Goal: Task Accomplishment & Management: Manage account settings

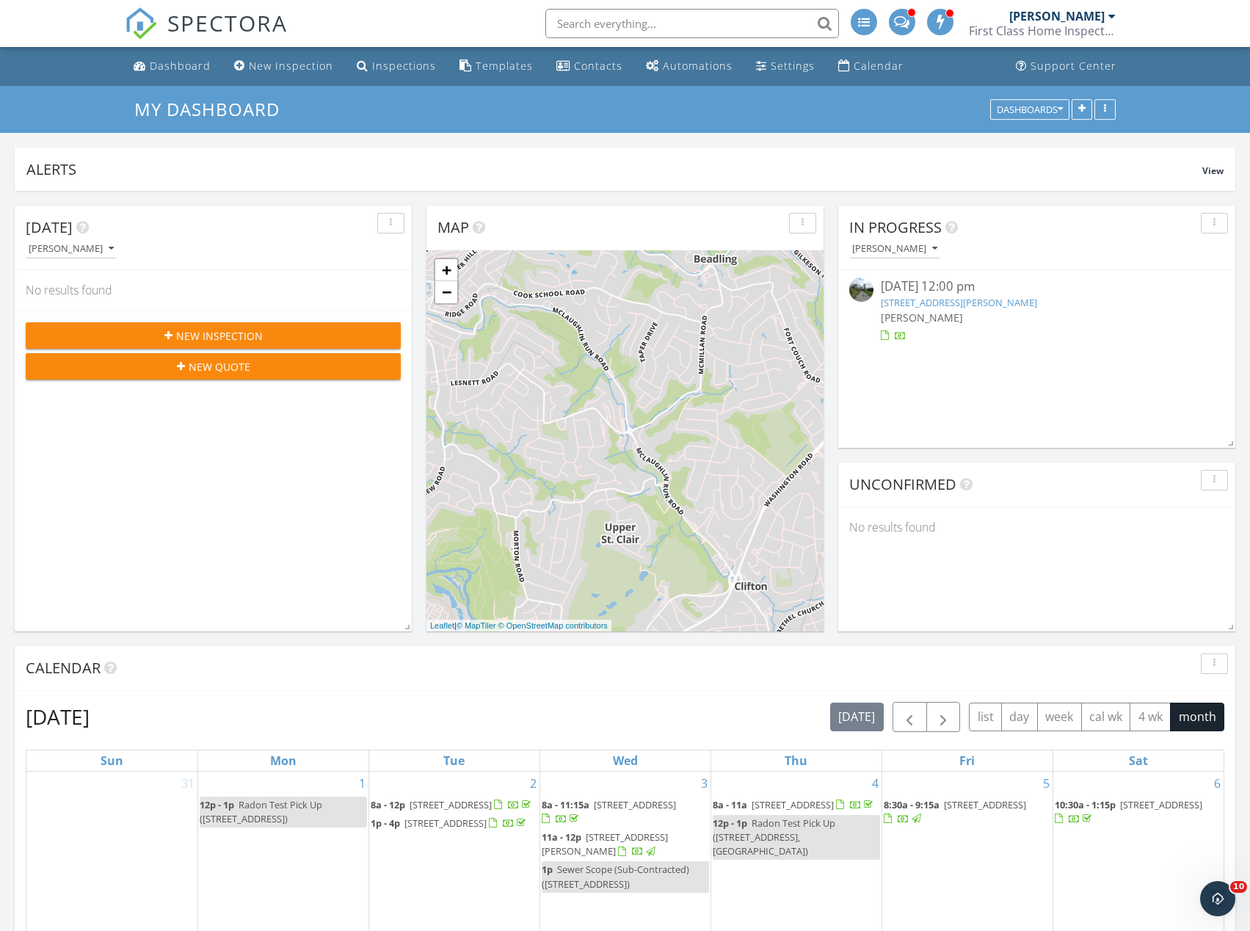
click at [1123, 310] on div "[PERSON_NAME]" at bounding box center [1037, 317] width 313 height 15
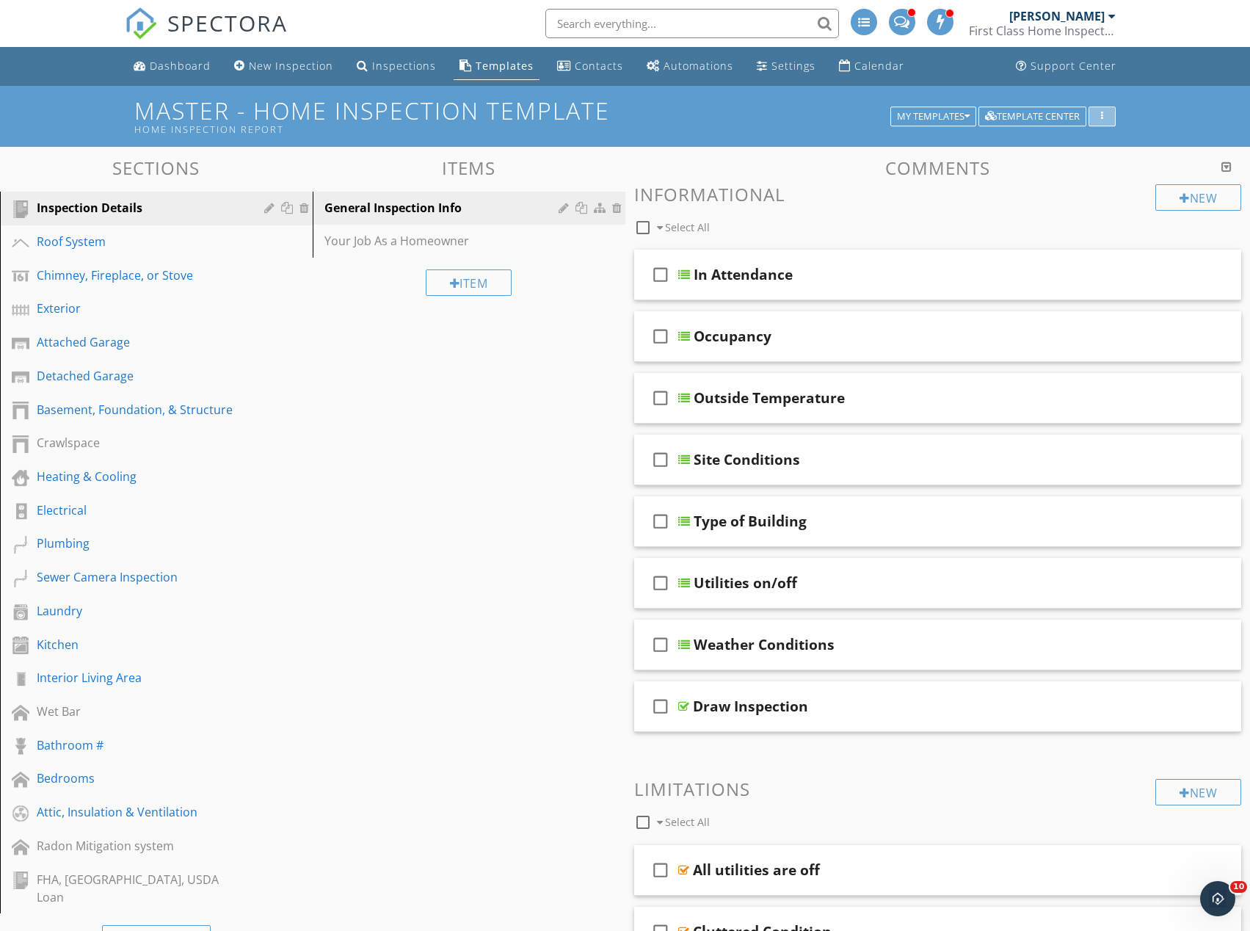
click at [1104, 117] on div "button" at bounding box center [1102, 117] width 14 height 10
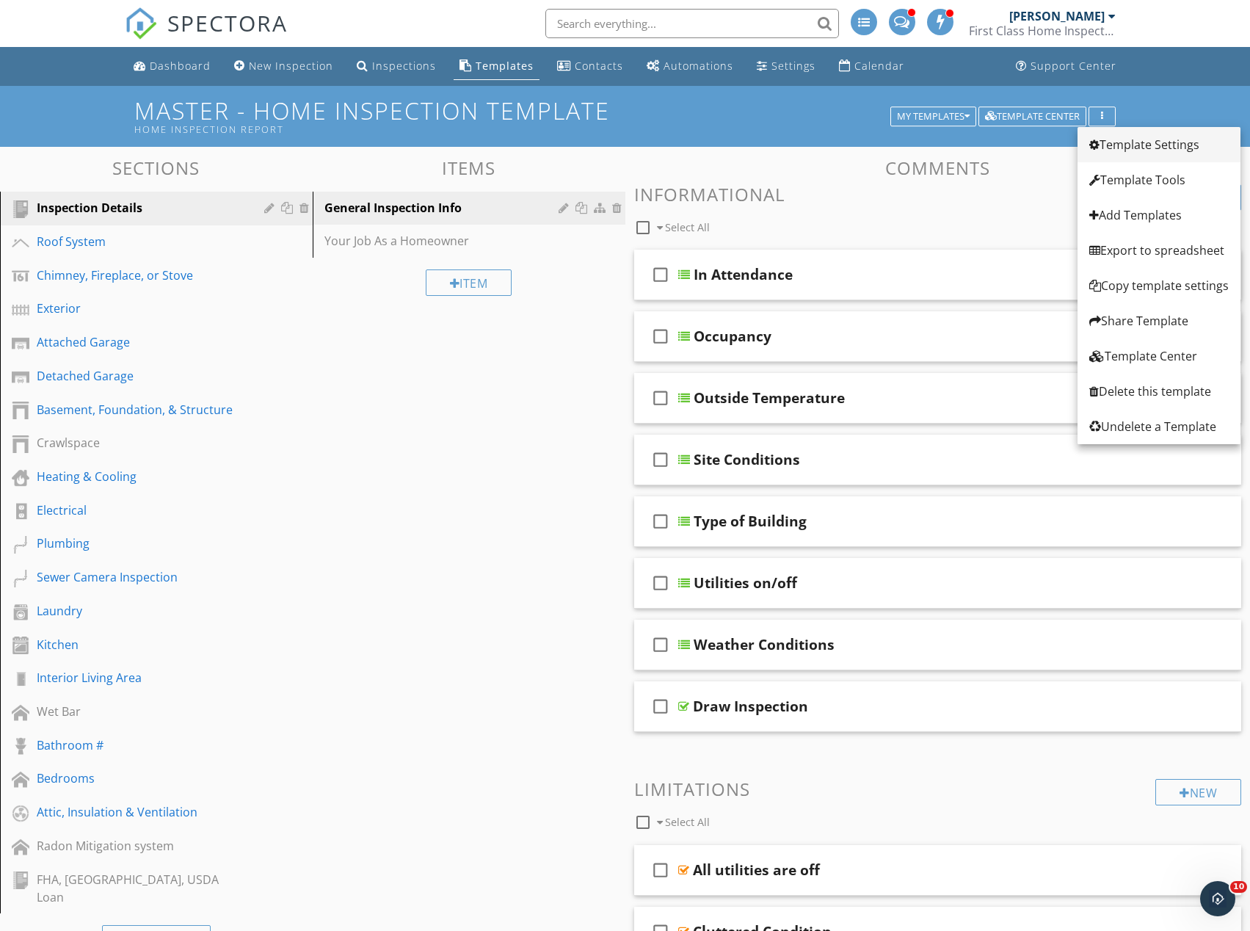
click at [1124, 145] on div "Template Settings" at bounding box center [1158, 145] width 139 height 18
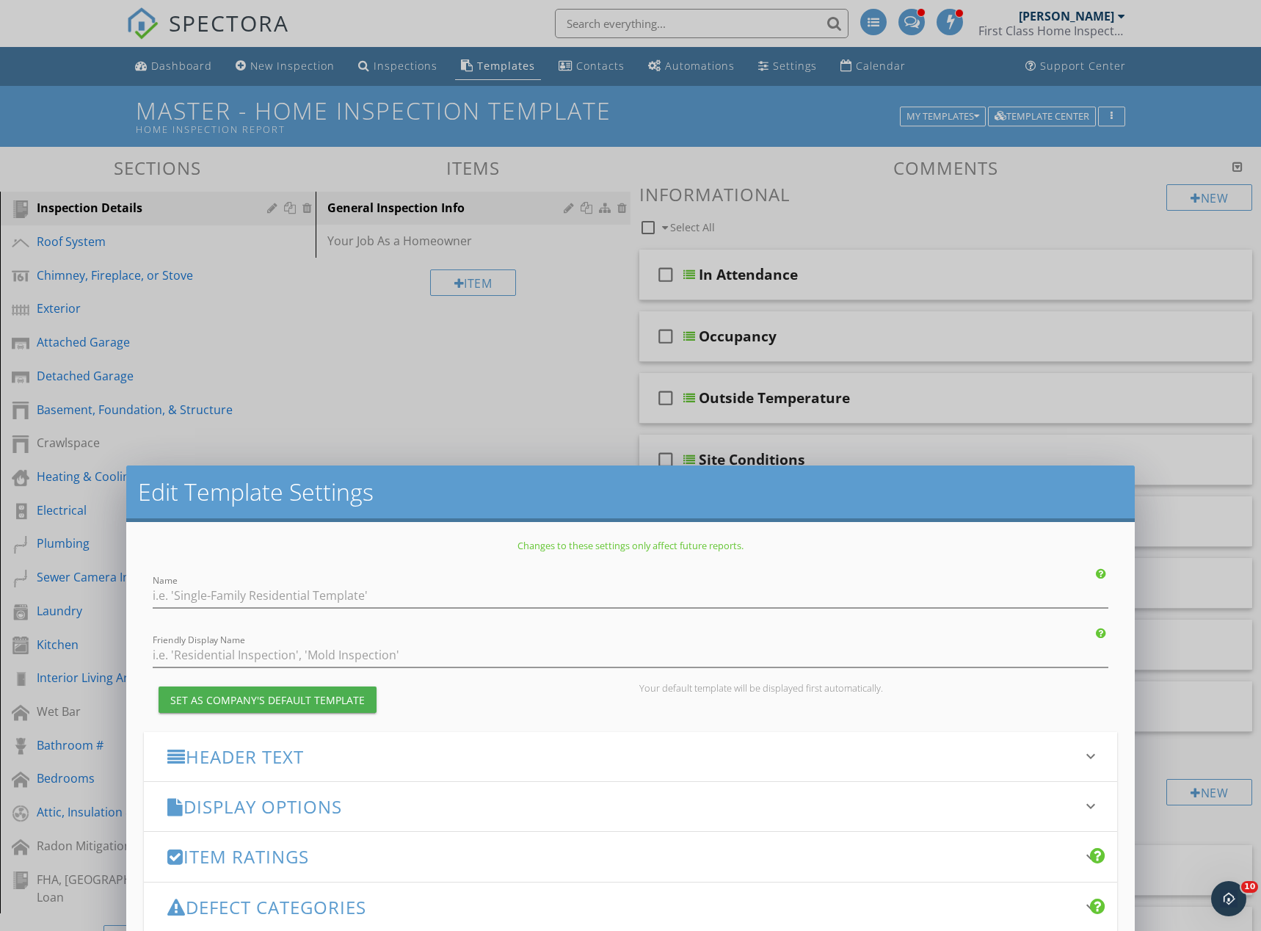
type input "Master - Home Inspection Template"
type input "Home Inspection Report"
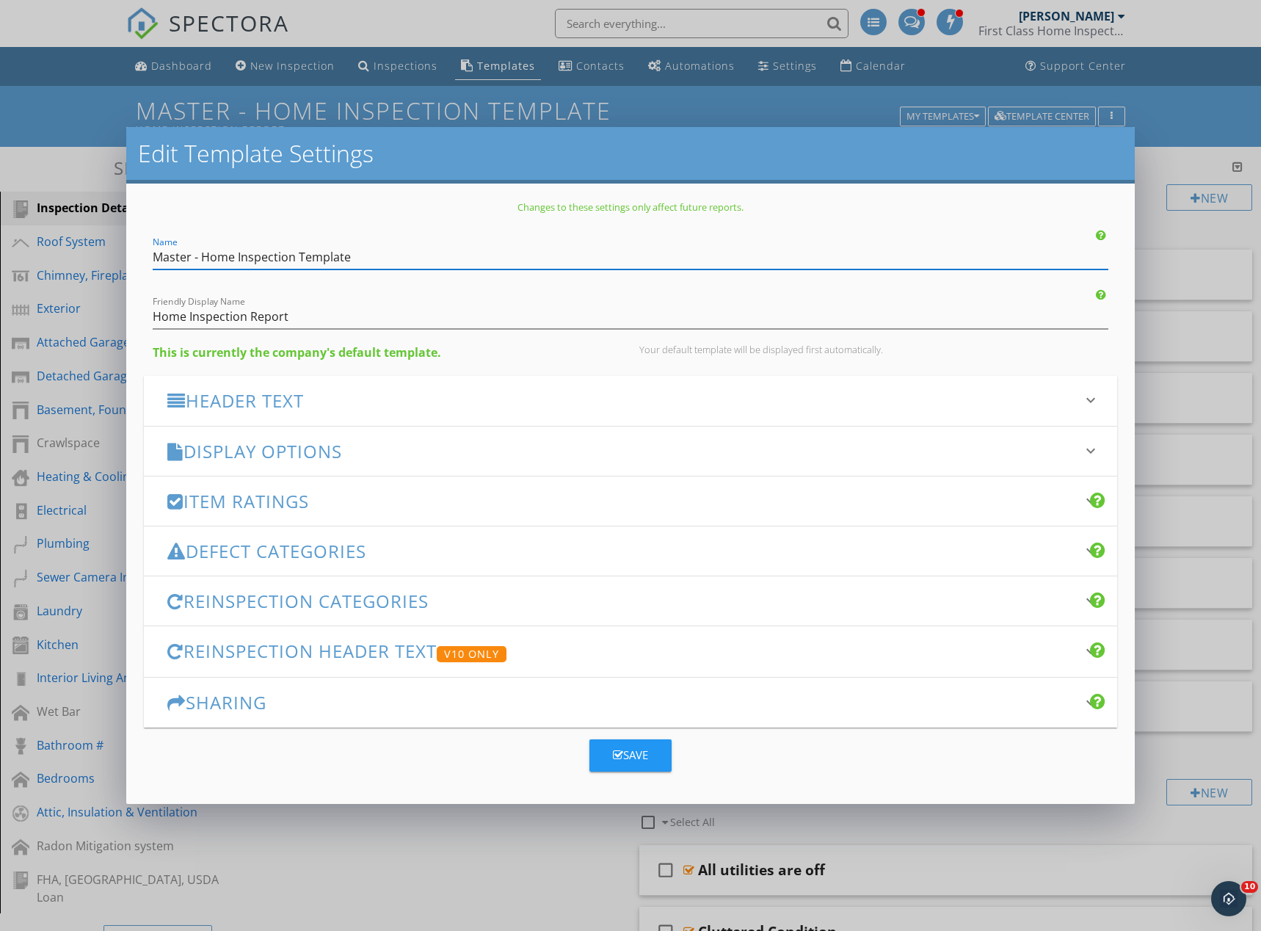
click at [336, 399] on h3 "Header Text" at bounding box center [621, 400] width 909 height 20
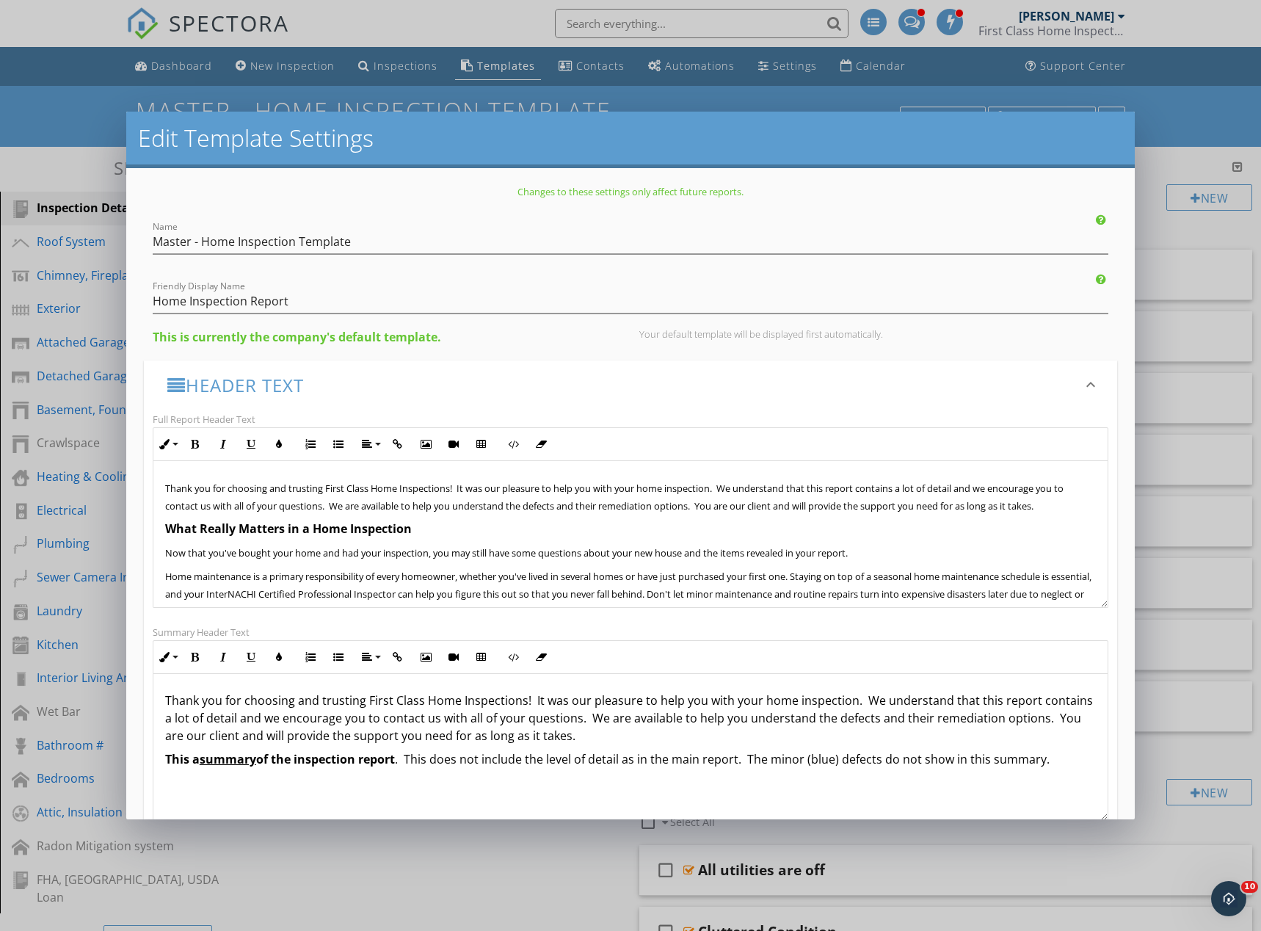
click at [462, 506] on span "Thank you for choosing and trusting First Class Home Inspections! It was our pl…" at bounding box center [614, 496] width 898 height 31
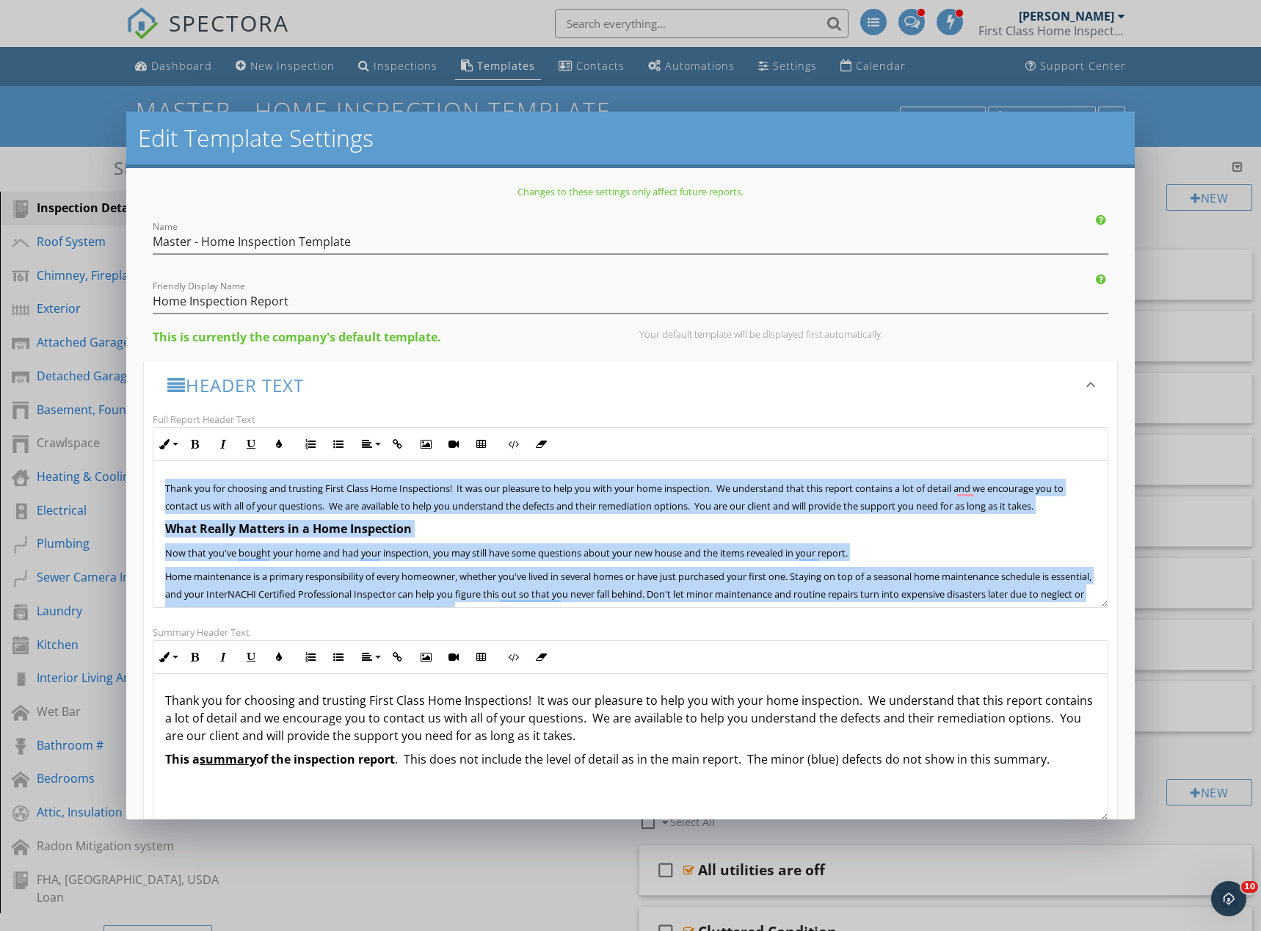
copy div "Thank you for choosing and trusting First Class Home Inspections! It was our pl…"
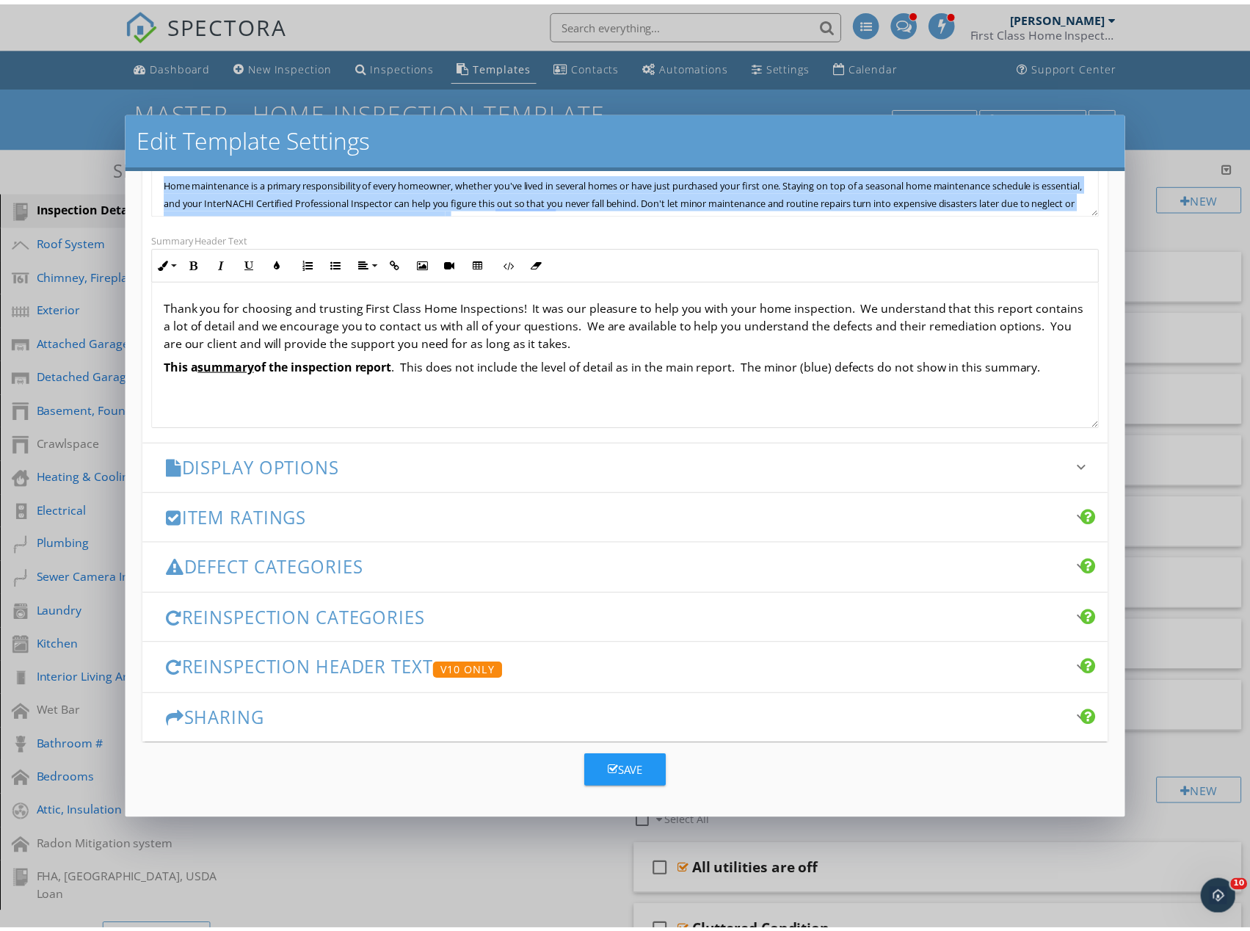
scroll to position [1, 0]
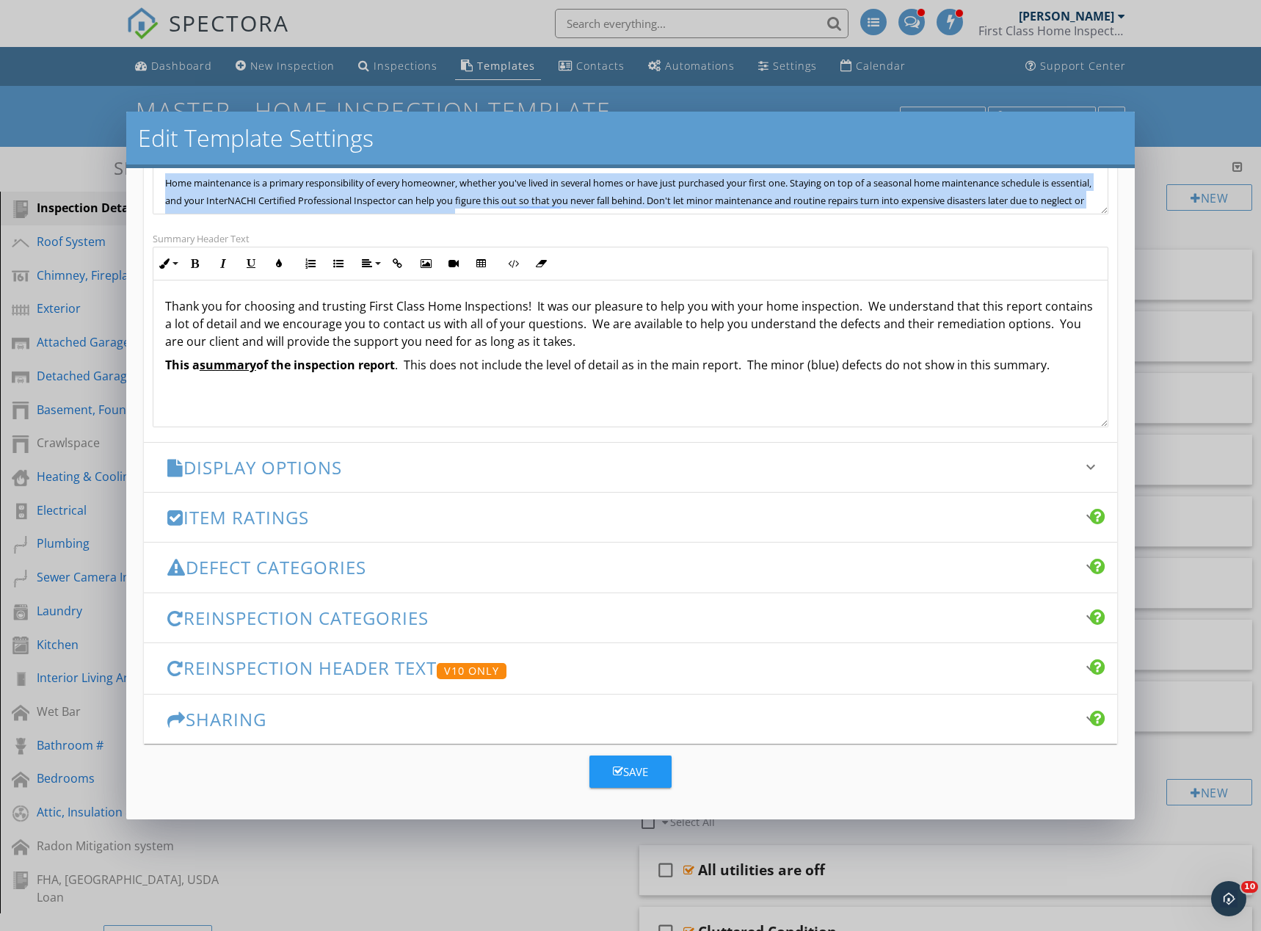
click at [1160, 226] on div "Edit Template Settings Changes to these settings only affect future reports. Na…" at bounding box center [630, 465] width 1261 height 931
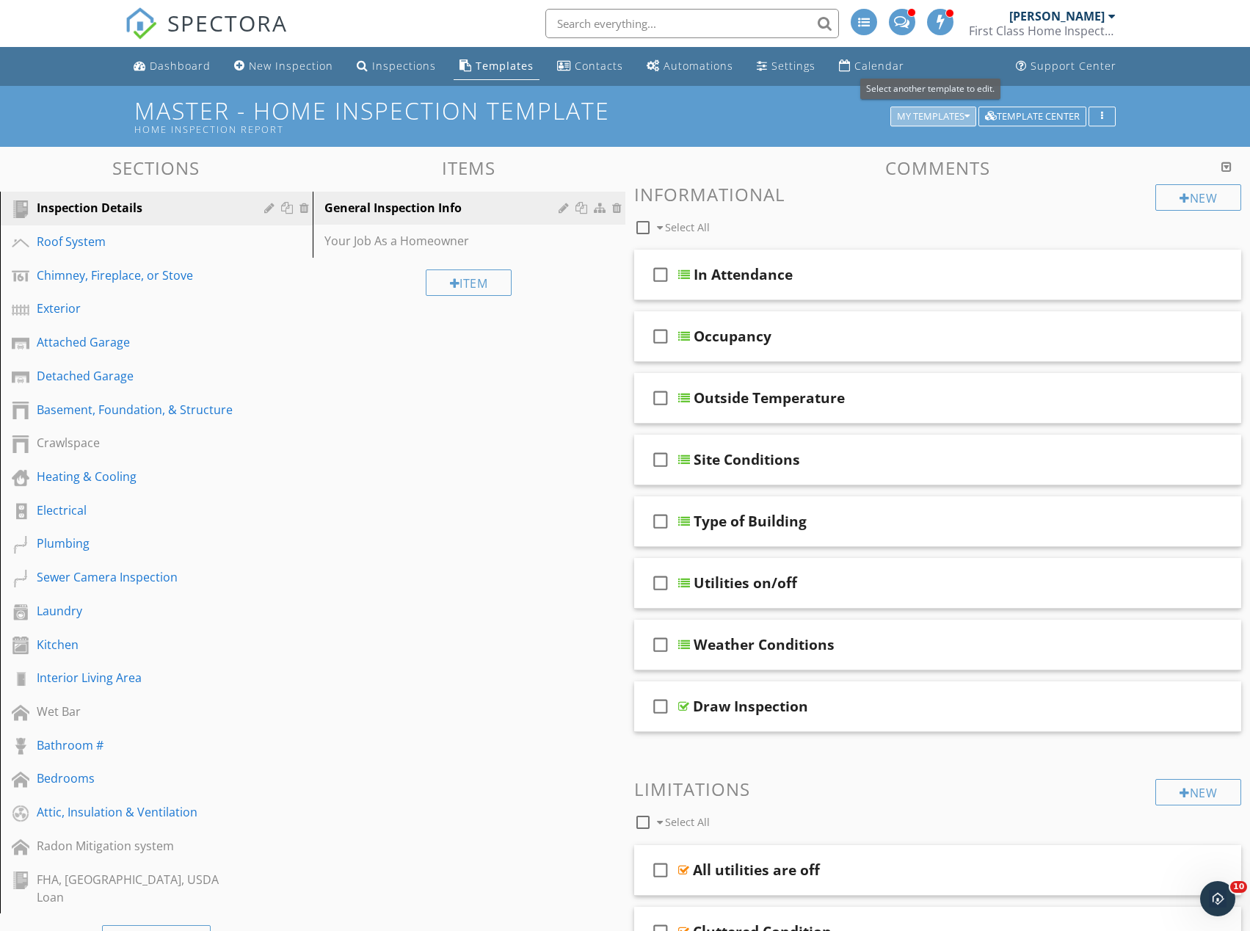
click at [966, 113] on icon "button" at bounding box center [966, 117] width 5 height 10
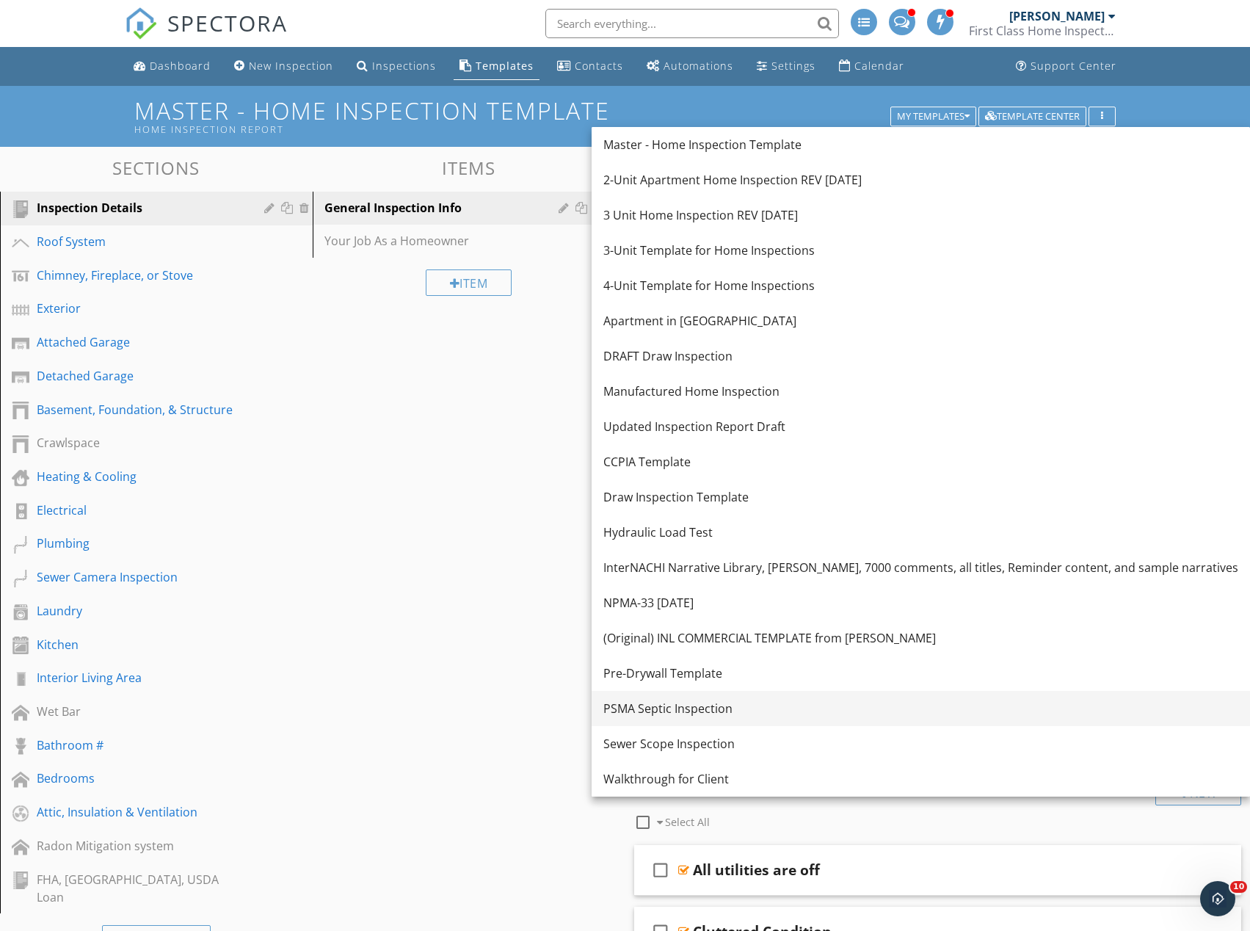
click at [680, 708] on div "PSMA Septic Inspection" at bounding box center [920, 708] width 635 height 18
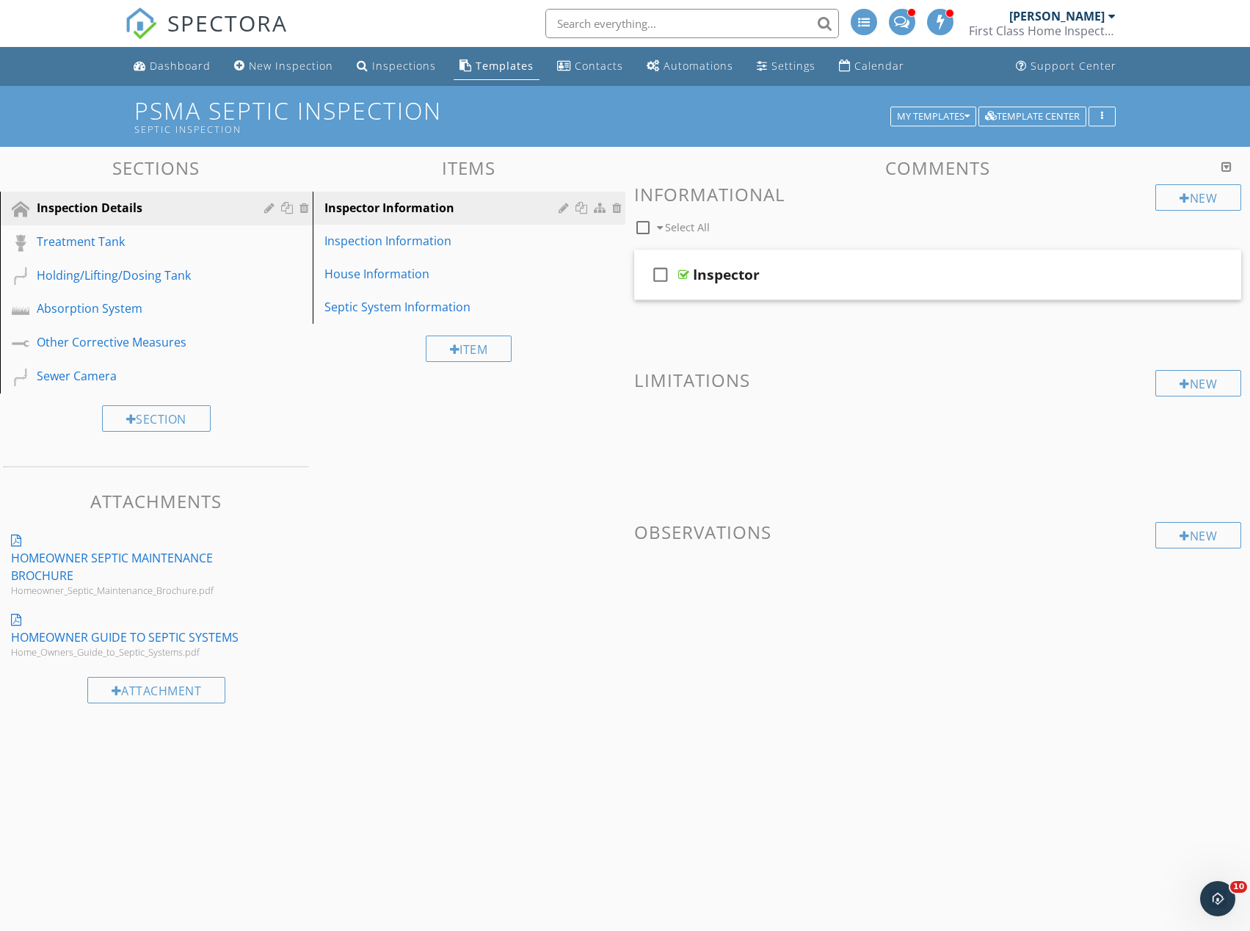
drag, startPoint x: 1102, startPoint y: 432, endPoint x: 1094, endPoint y: 428, distance: 8.9
click at [1102, 432] on span at bounding box center [938, 437] width 608 height 73
click at [1102, 112] on div "button" at bounding box center [1102, 117] width 14 height 10
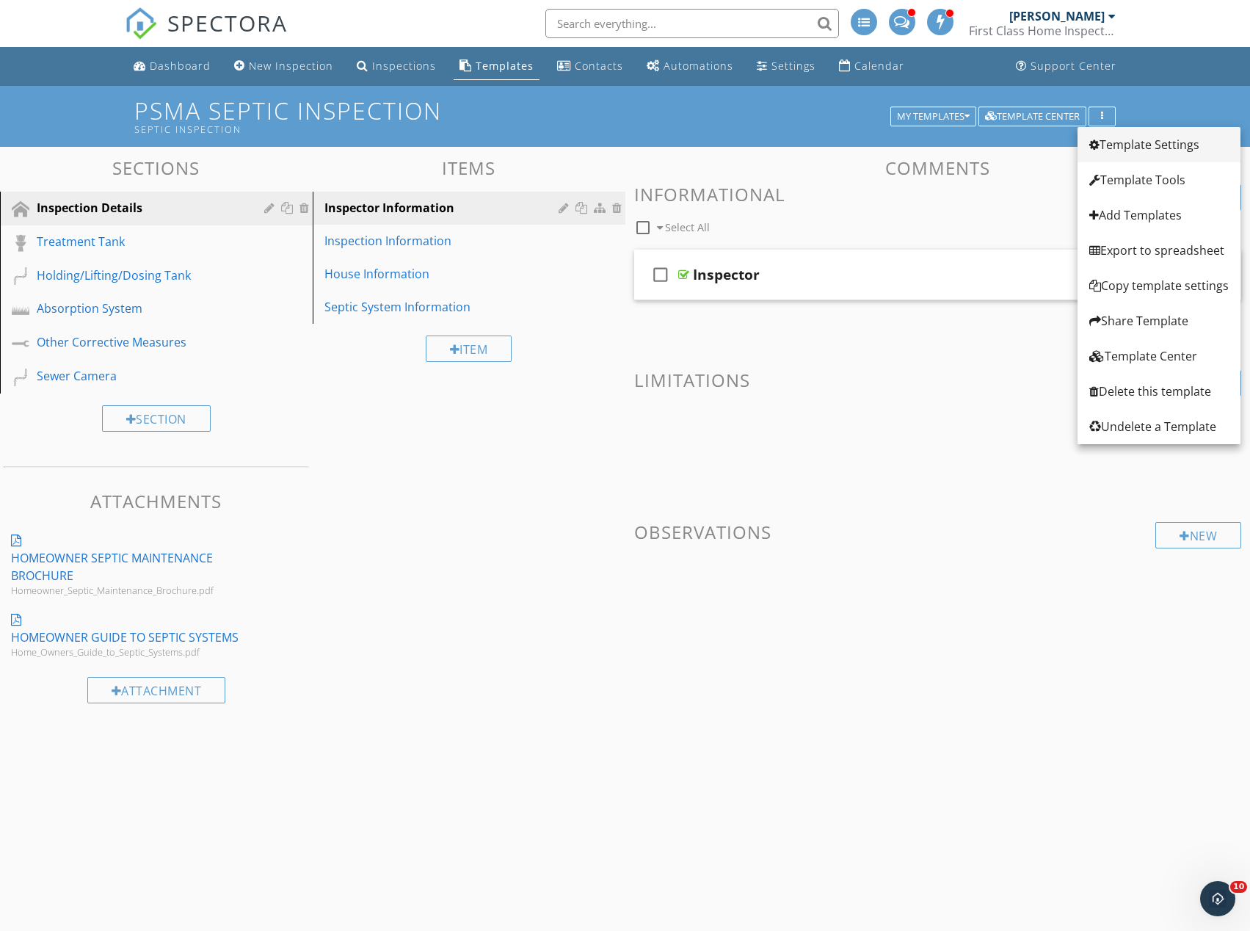
click at [1140, 144] on div "Template Settings" at bounding box center [1158, 145] width 139 height 18
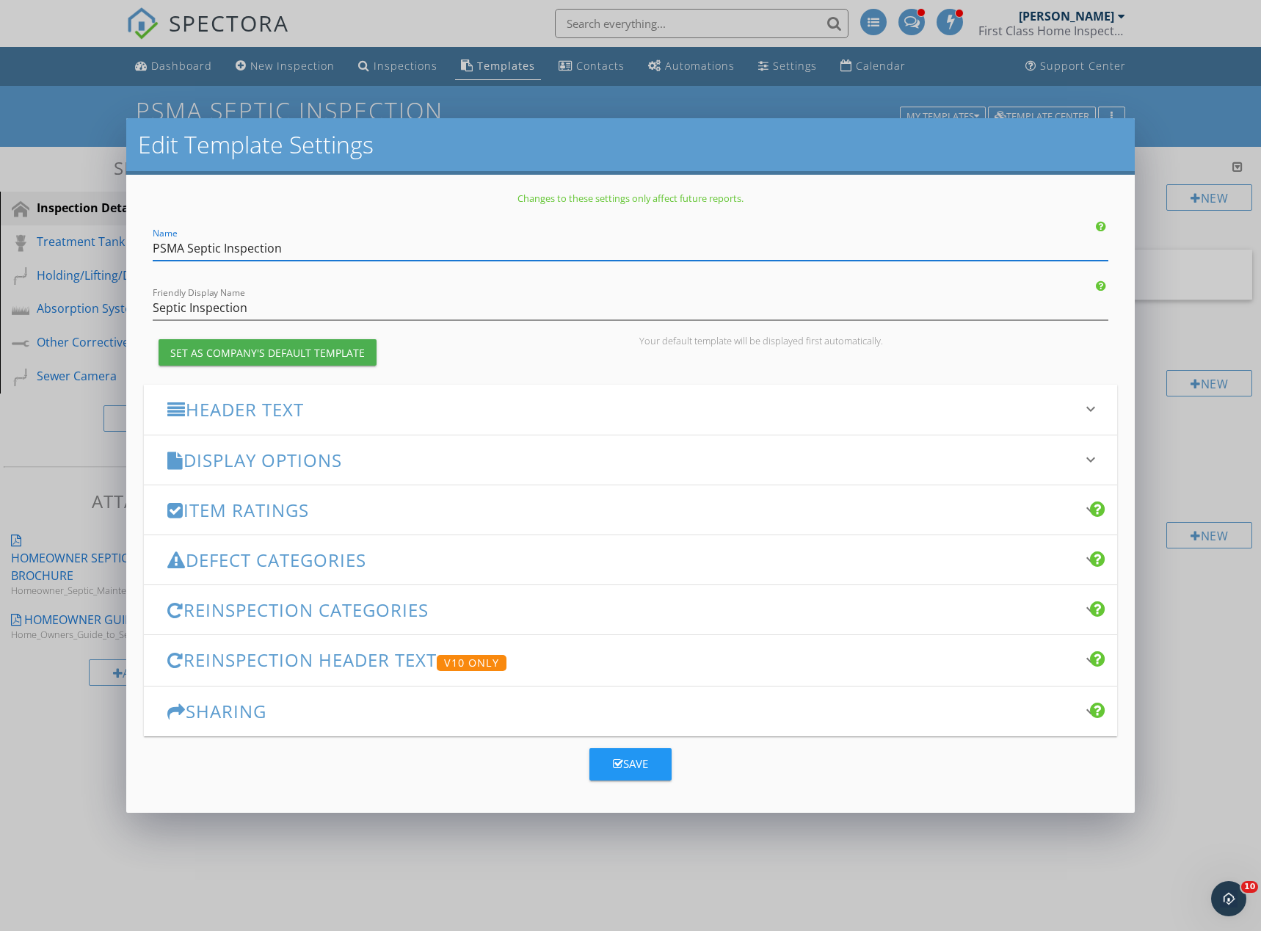
click at [336, 411] on h3 "Header Text" at bounding box center [621, 409] width 909 height 20
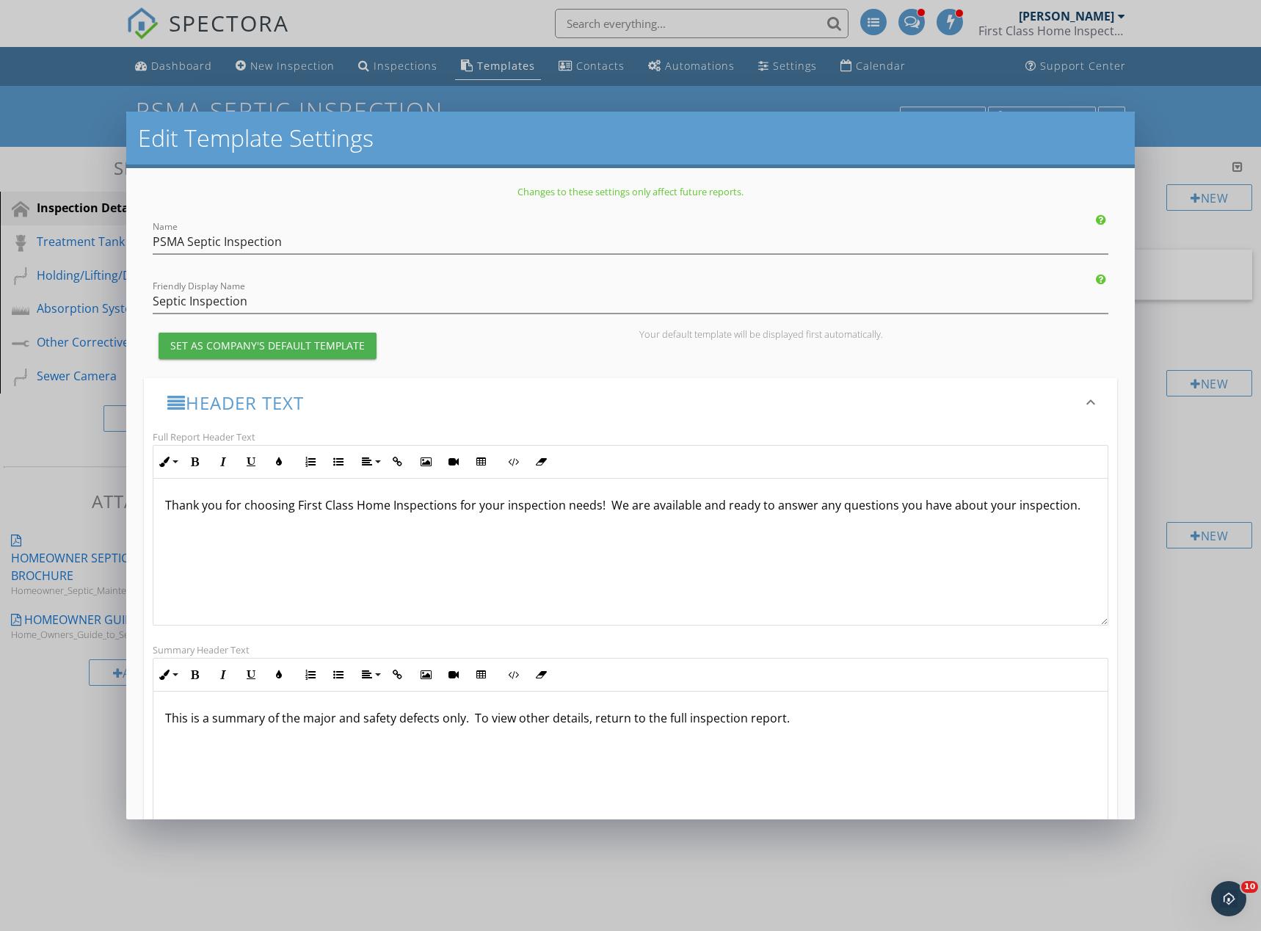
click at [397, 505] on p "Thank you for choosing First Class Home Inspections for your inspection needs! …" at bounding box center [630, 505] width 931 height 18
copy p "Thank you for choosing First Class Home Inspections for your inspection needs! …"
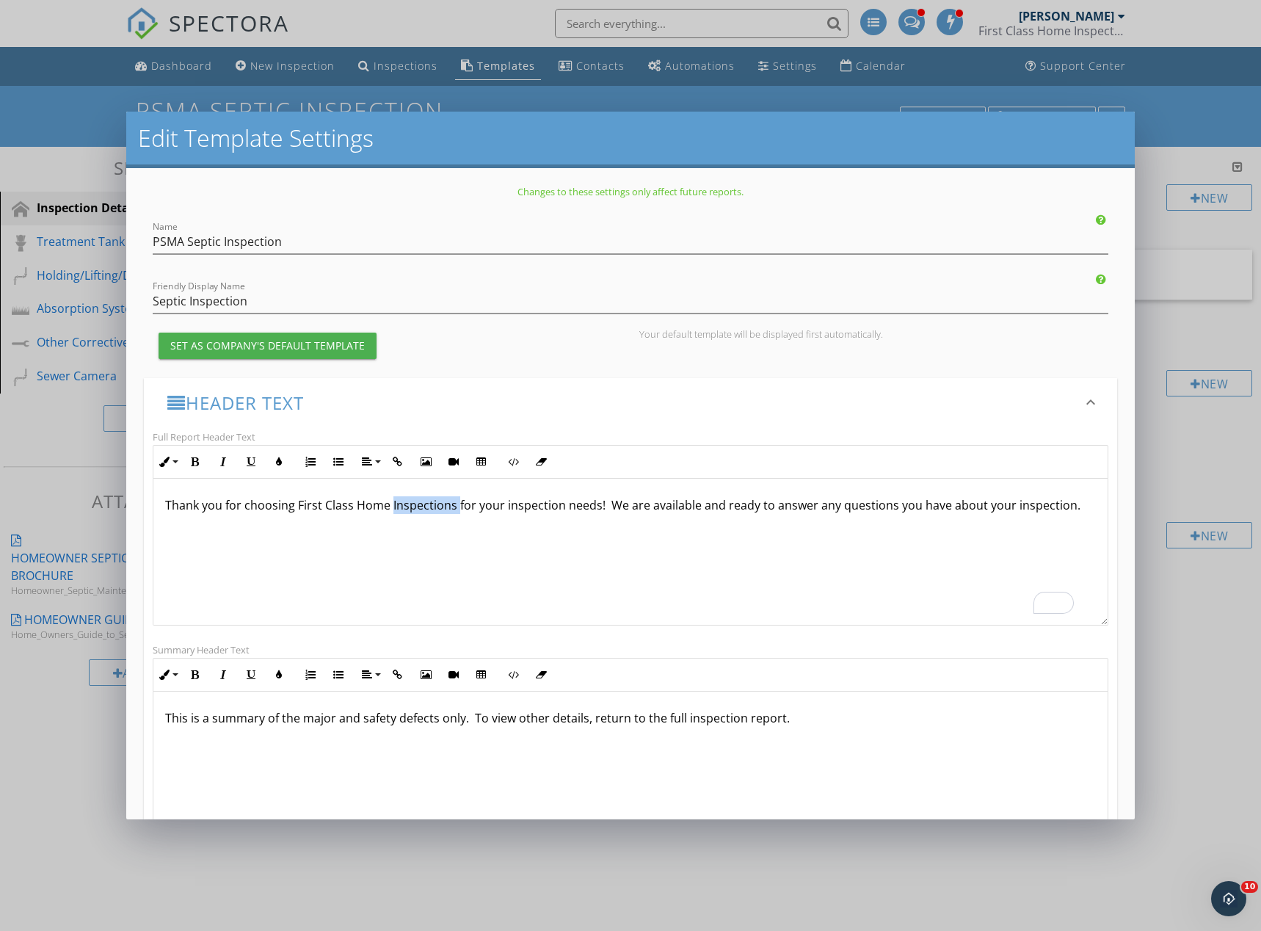
click at [1200, 134] on div "Edit Template Settings Changes to these settings only affect future reports. Na…" at bounding box center [630, 465] width 1261 height 931
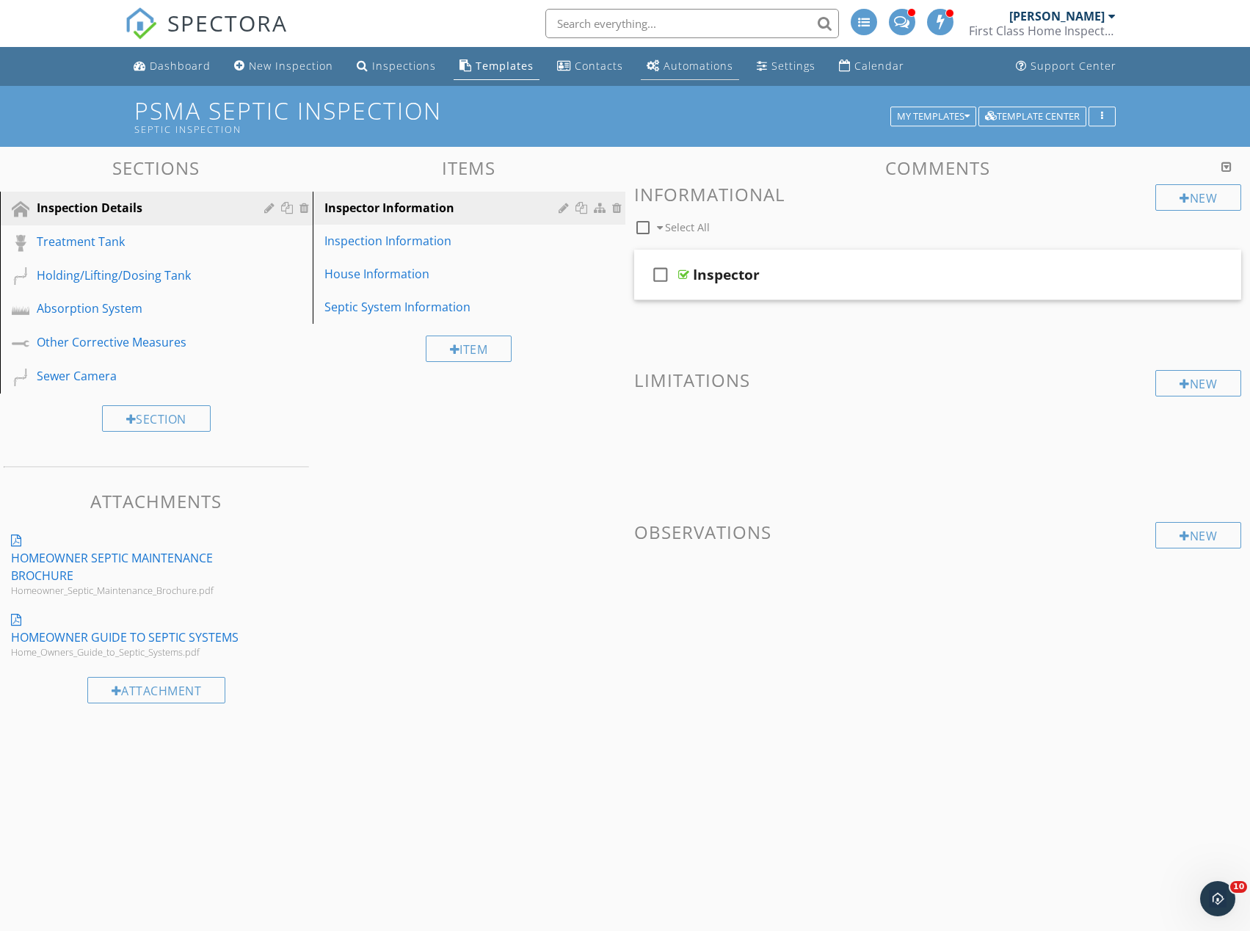
click at [697, 73] on link "Automations" at bounding box center [690, 66] width 98 height 27
